Goal: Find specific page/section: Find specific page/section

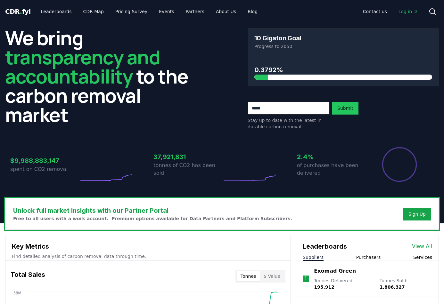
scroll to position [128, 0]
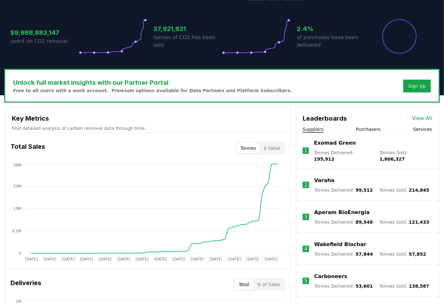
click at [429, 118] on link "View All" at bounding box center [422, 119] width 20 height 8
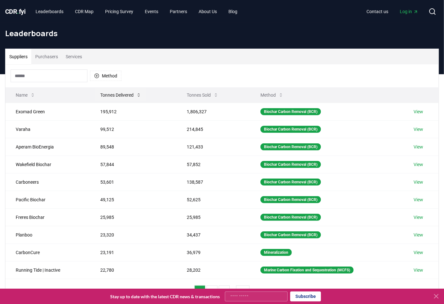
click at [114, 94] on button "Tonnes Delivered" at bounding box center [120, 95] width 51 height 13
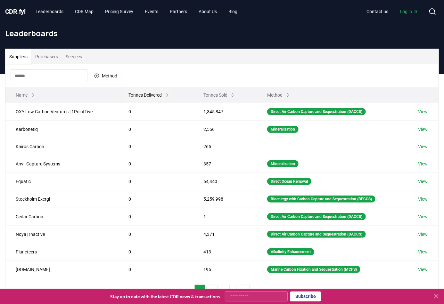
click at [139, 96] on button "Tonnes Delivered" at bounding box center [148, 95] width 51 height 13
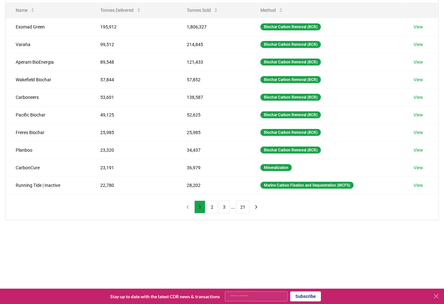
scroll to position [96, 0]
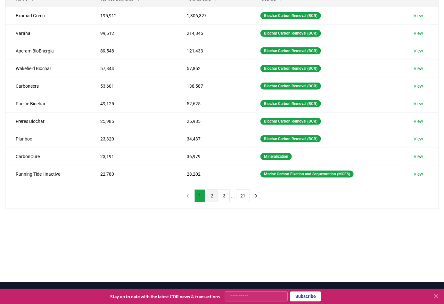
click at [214, 195] on button "2" at bounding box center [212, 196] width 11 height 13
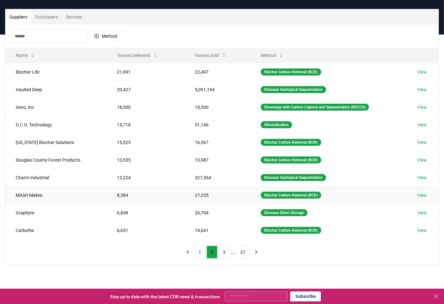
scroll to position [0, 0]
